Goal: Check status: Check status

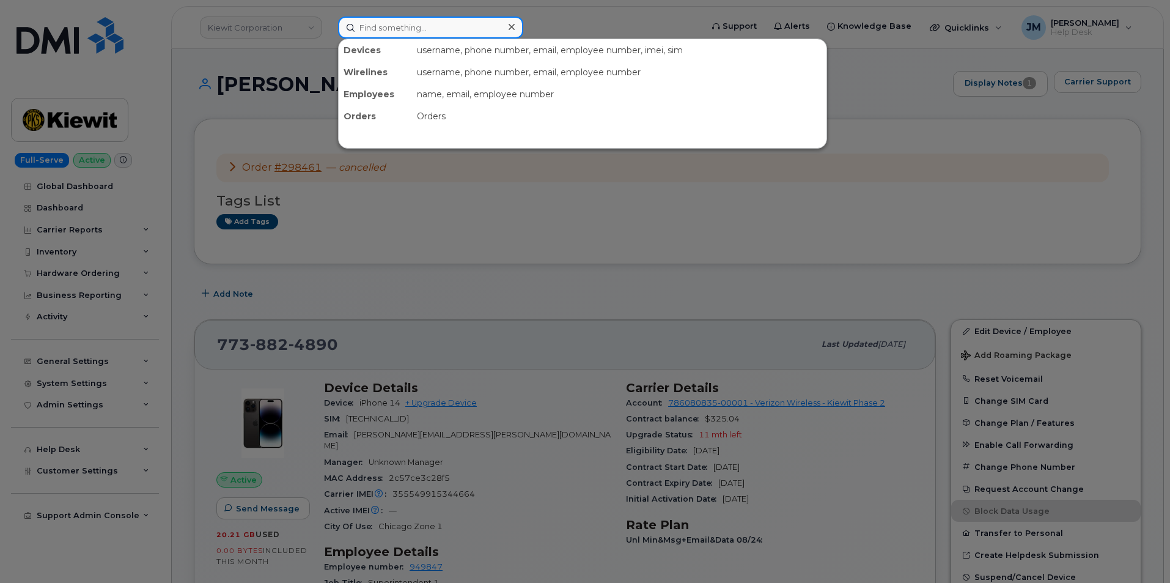
paste input "9134505411"
type input "9134505411"
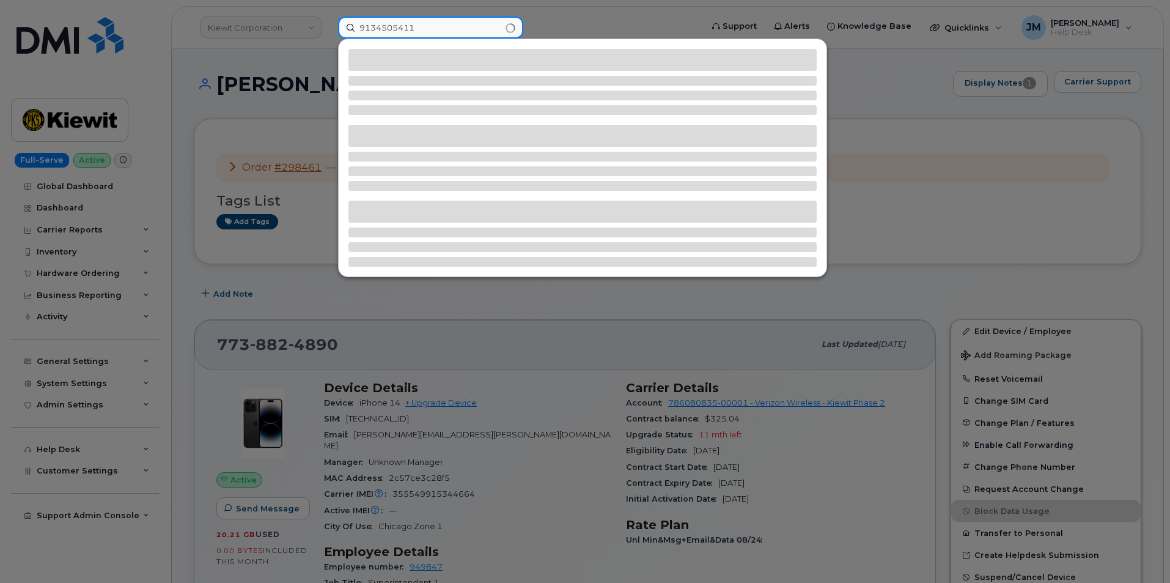
click at [457, 28] on input "9134505411" at bounding box center [430, 28] width 185 height 22
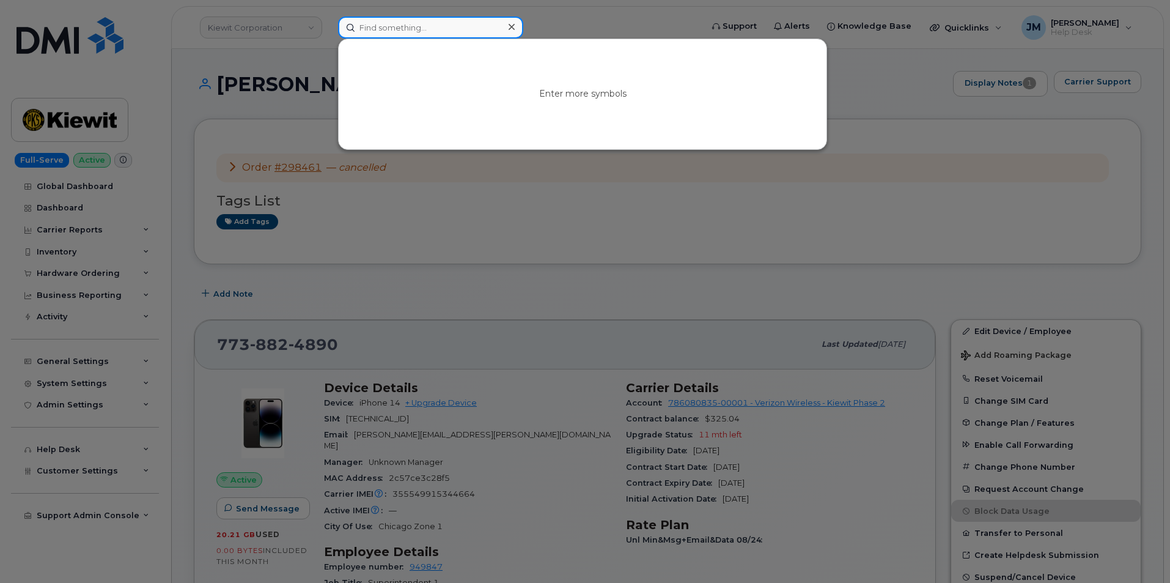
paste input "9134505411"
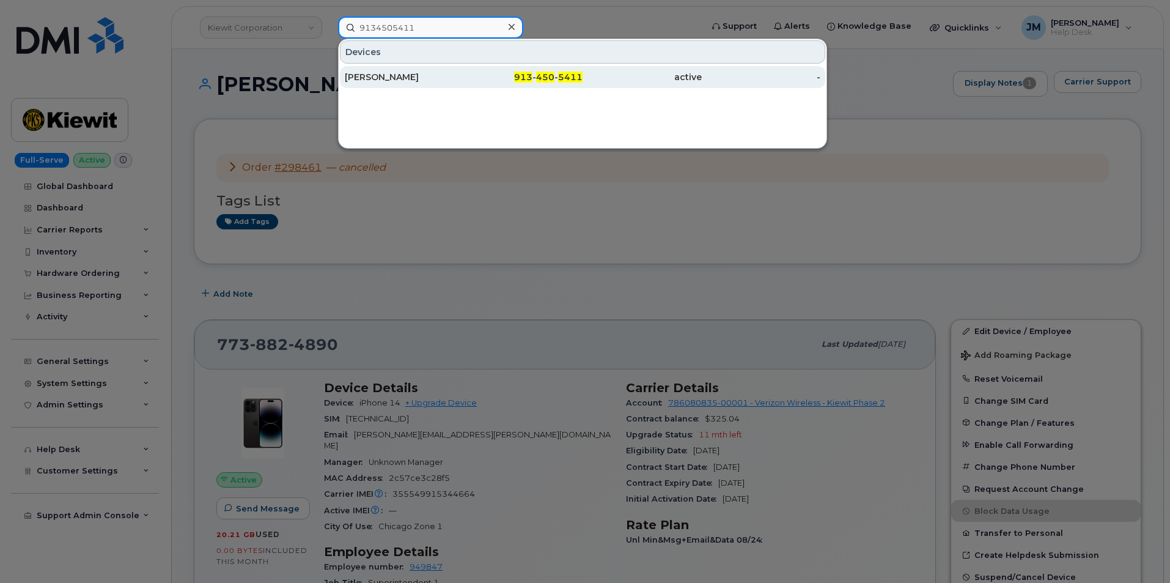
type input "9134505411"
click at [402, 75] on div "[PERSON_NAME]" at bounding box center [404, 77] width 119 height 12
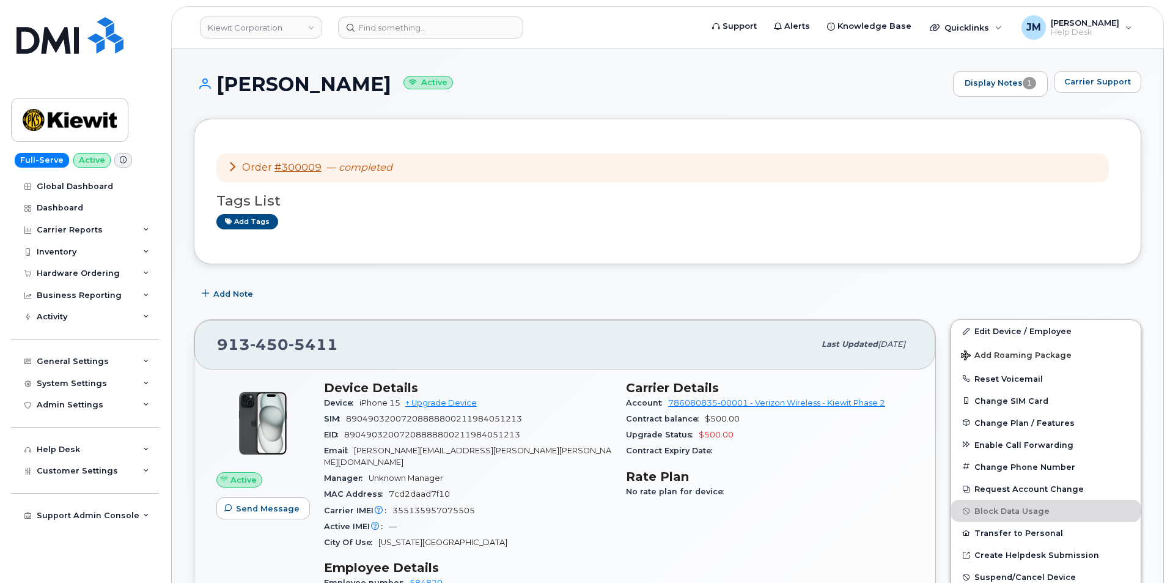
drag, startPoint x: 364, startPoint y: 84, endPoint x: 216, endPoint y: 84, distance: 147.9
click at [216, 84] on h1 "Craig Fletchall Active" at bounding box center [570, 83] width 753 height 21
copy h1 "[PERSON_NAME]"
drag, startPoint x: 347, startPoint y: 346, endPoint x: 210, endPoint y: 341, distance: 137.0
click at [210, 341] on div "913 450 5411 Last updated Sep 09, 2025" at bounding box center [564, 344] width 741 height 49
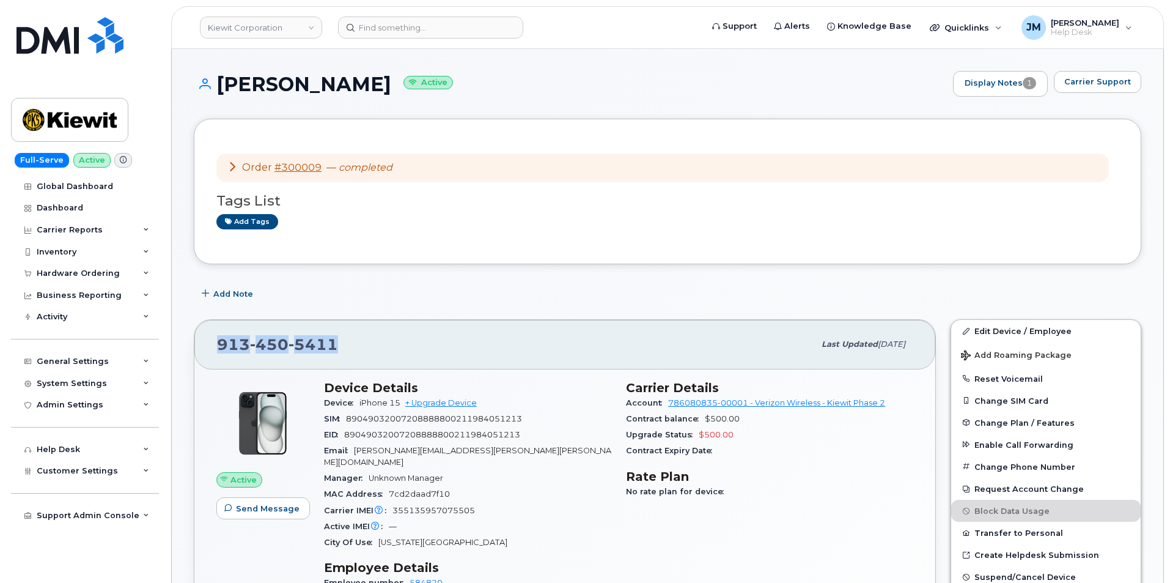
copy span "913 450 5411"
drag, startPoint x: 364, startPoint y: 87, endPoint x: 219, endPoint y: 86, distance: 144.3
click at [219, 86] on h1 "Craig Fletchall Active" at bounding box center [570, 83] width 753 height 21
copy h1 "[PERSON_NAME]"
click at [445, 27] on input at bounding box center [430, 28] width 185 height 22
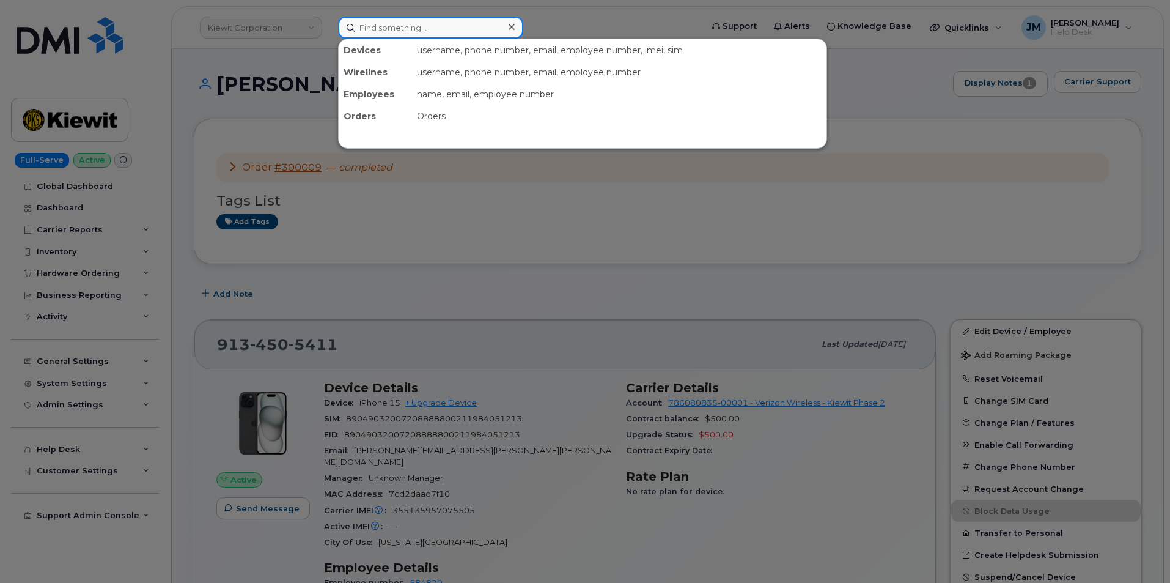
paste input "299538"
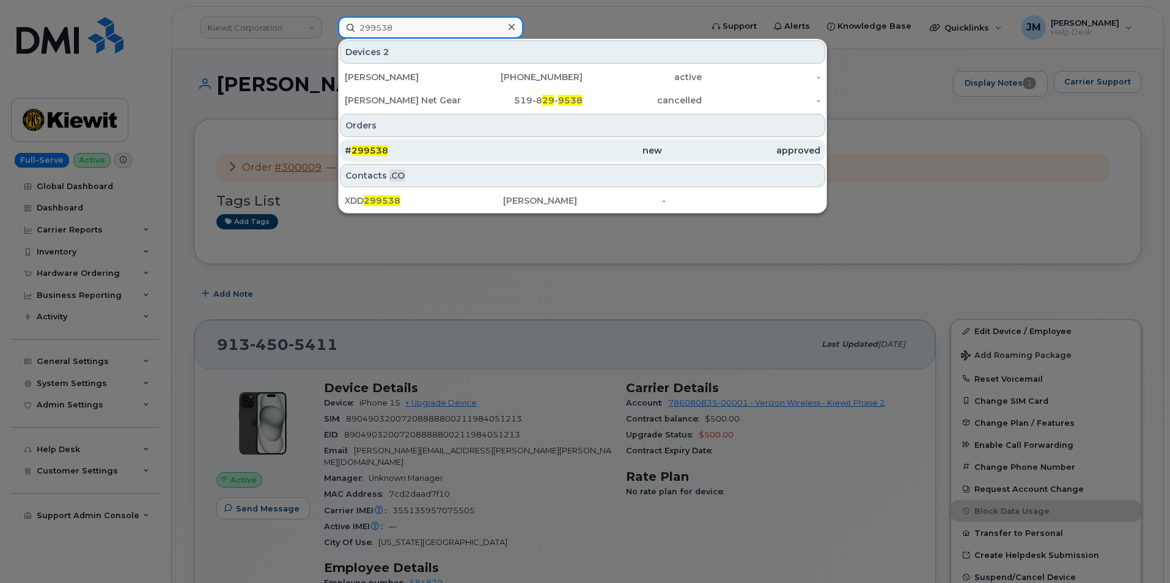
type input "299538"
click at [386, 149] on span "299538" at bounding box center [370, 150] width 37 height 11
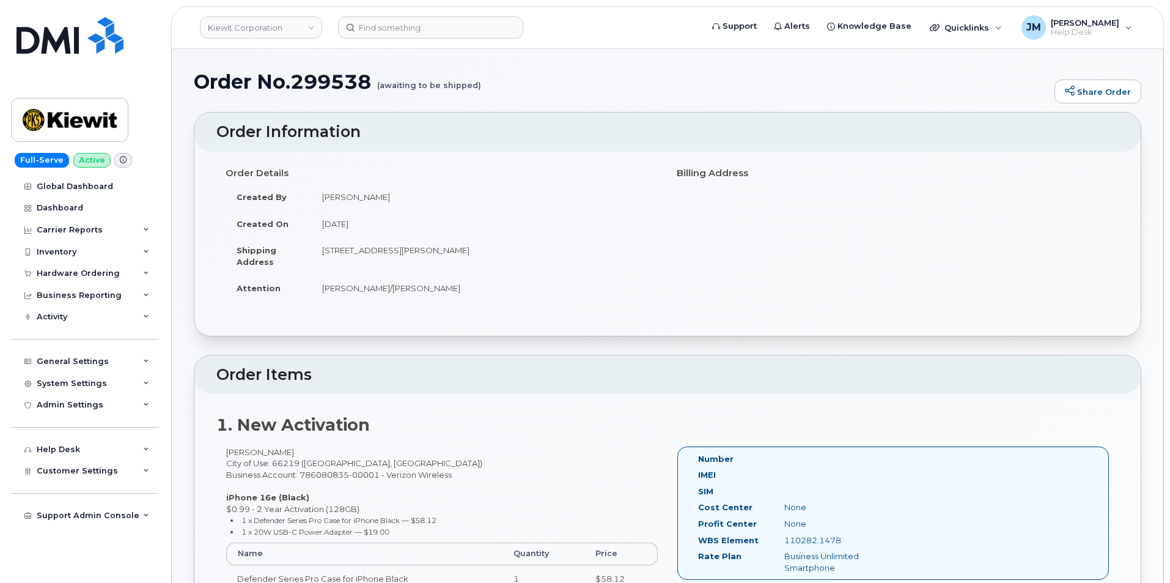
drag, startPoint x: 483, startPoint y: 86, endPoint x: 352, endPoint y: 94, distance: 131.1
click at [352, 94] on div "Order No.299538 (awaiting to be shipped) Share Order" at bounding box center [668, 91] width 948 height 41
drag, startPoint x: 195, startPoint y: 78, endPoint x: 450, endPoint y: 84, distance: 255.0
click at [476, 79] on h1 "Order No.299538 (awaiting to be shipped)" at bounding box center [621, 81] width 855 height 21
copy h1 "Order No.299538 (awaiting to be shipped"
